Goal: Task Accomplishment & Management: Use online tool/utility

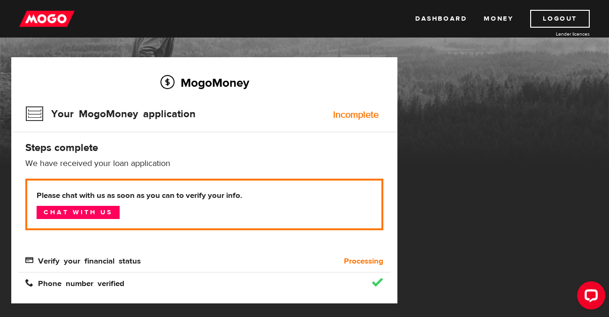
scroll to position [46, 0]
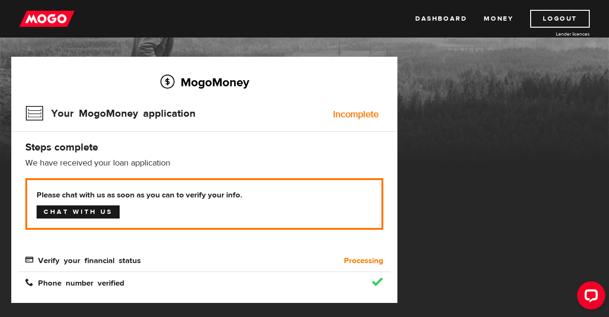
click at [77, 212] on link "Chat with us" at bounding box center [78, 212] width 83 height 13
click at [134, 259] on span "Verify your financial status" at bounding box center [82, 260] width 115 height 8
click at [86, 266] on div "Verify your financial status" at bounding box center [157, 260] width 279 height 11
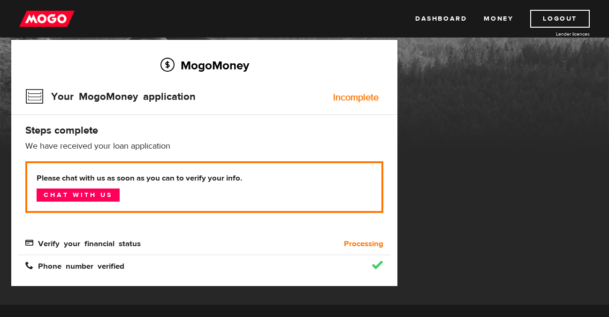
scroll to position [62, 0]
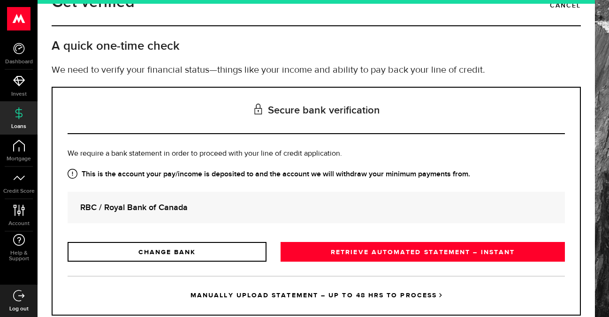
scroll to position [34, 0]
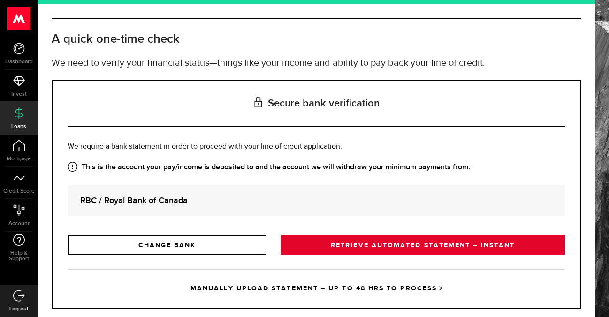
click at [337, 247] on link "RETRIEVE AUTOMATED STATEMENT – INSTANT" at bounding box center [423, 245] width 284 height 20
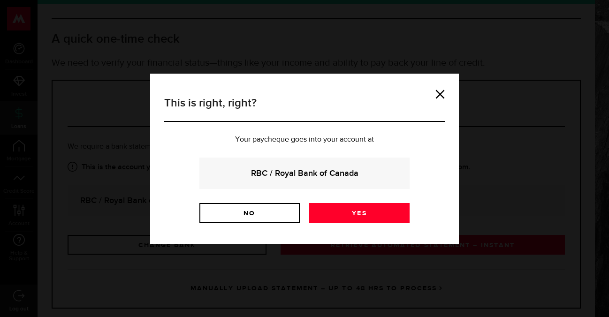
click at [324, 181] on div "RBC / Royal Bank of Canada" at bounding box center [304, 173] width 210 height 31
click at [314, 166] on div "RBC / Royal Bank of Canada" at bounding box center [304, 173] width 210 height 31
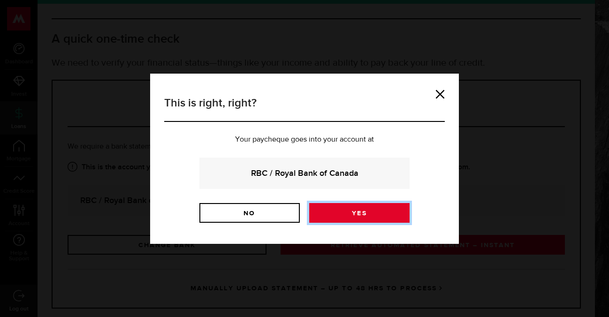
click at [349, 207] on link "Yes" at bounding box center [359, 213] width 100 height 20
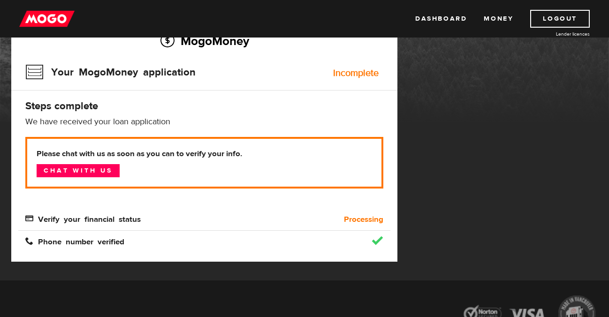
scroll to position [86, 0]
